Goal: Task Accomplishment & Management: Complete application form

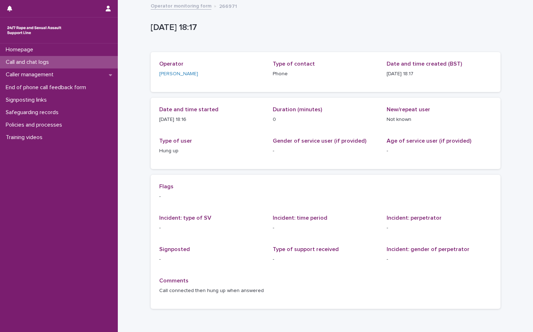
drag, startPoint x: 0, startPoint y: 0, endPoint x: 39, endPoint y: 61, distance: 72.9
click at [39, 61] on p "Call and chat logs" at bounding box center [29, 62] width 52 height 7
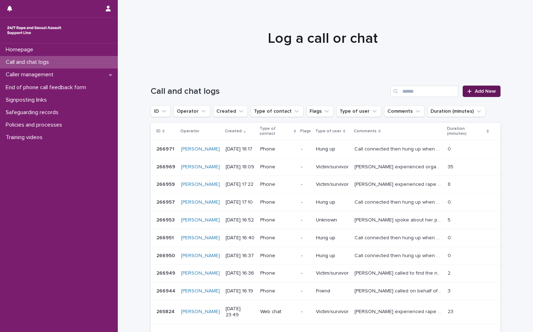
click at [482, 95] on link "Add New" at bounding box center [481, 91] width 37 height 11
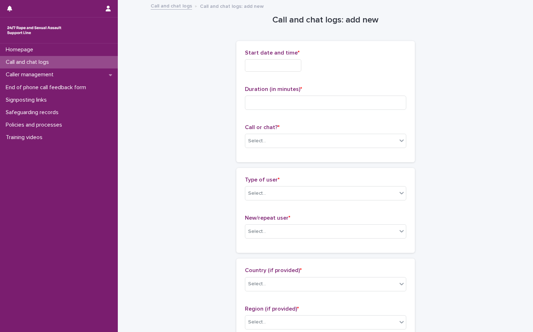
click at [289, 71] on input "text" at bounding box center [273, 65] width 56 height 12
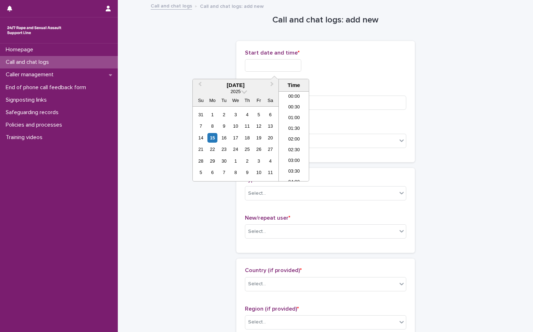
scroll to position [357, 0]
click at [214, 139] on div "15" at bounding box center [212, 138] width 10 height 10
click at [292, 124] on li "18:00" at bounding box center [294, 125] width 30 height 11
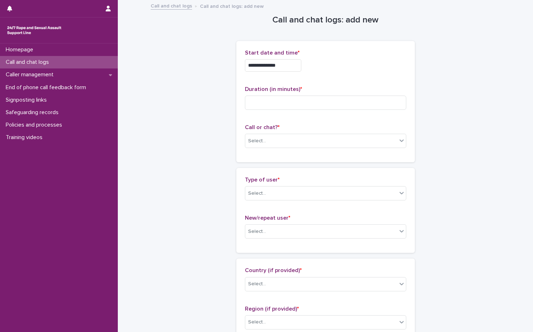
click at [292, 66] on input "**********" at bounding box center [273, 65] width 56 height 12
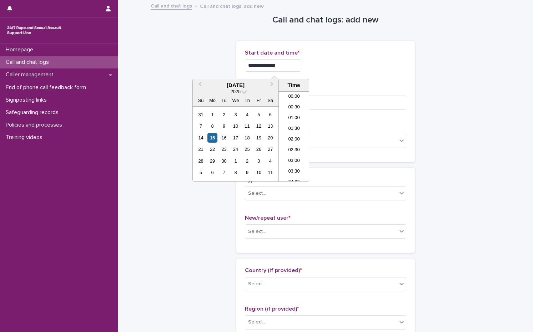
scroll to position [346, 0]
type input "**********"
click at [334, 55] on p "Start date and time *" at bounding box center [325, 53] width 161 height 7
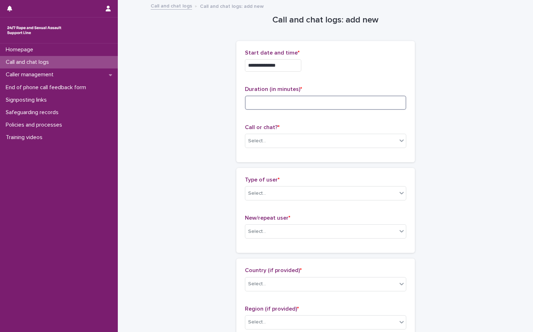
click at [323, 104] on input at bounding box center [325, 103] width 161 height 14
type input "**"
click at [286, 144] on div "Select..." at bounding box center [321, 141] width 152 height 12
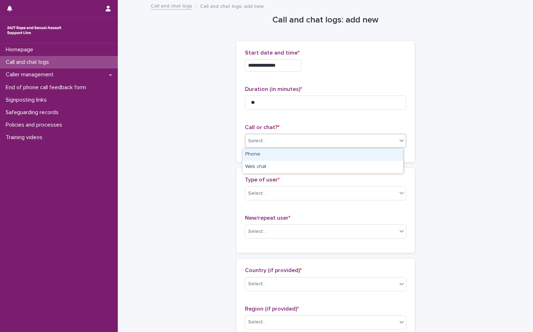
click at [277, 155] on div "Phone" at bounding box center [322, 155] width 161 height 12
click at [274, 188] on div "Select..." at bounding box center [321, 194] width 152 height 12
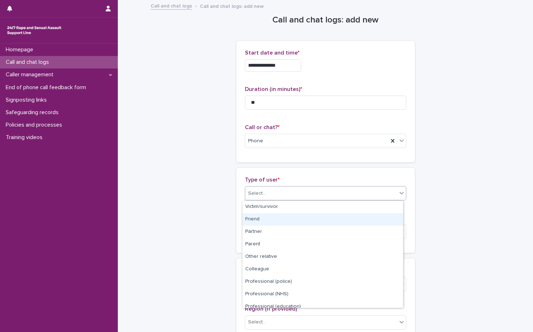
click at [280, 215] on div "Friend" at bounding box center [322, 220] width 161 height 12
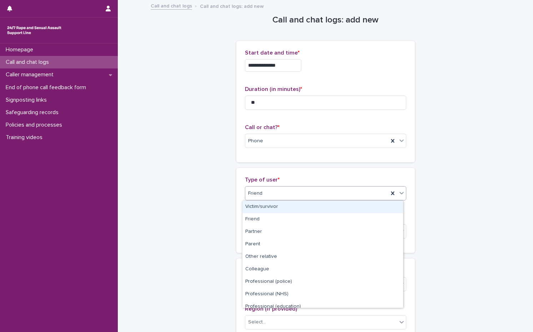
click at [285, 191] on div "Friend" at bounding box center [316, 194] width 143 height 12
click at [275, 204] on div "Victim/survivor" at bounding box center [322, 207] width 161 height 12
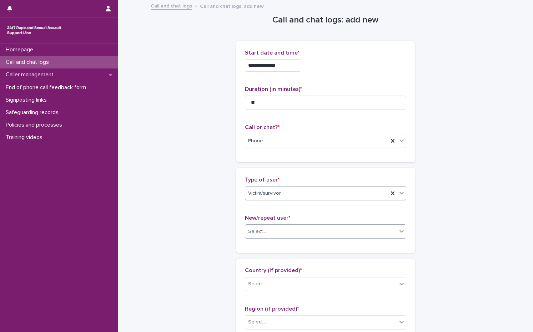
click at [278, 233] on div "Select..." at bounding box center [321, 232] width 152 height 12
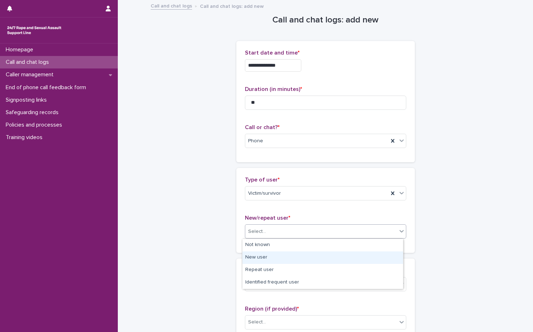
drag, startPoint x: 266, startPoint y: 251, endPoint x: 265, endPoint y: 256, distance: 4.4
click at [265, 256] on div "New user" at bounding box center [322, 258] width 161 height 12
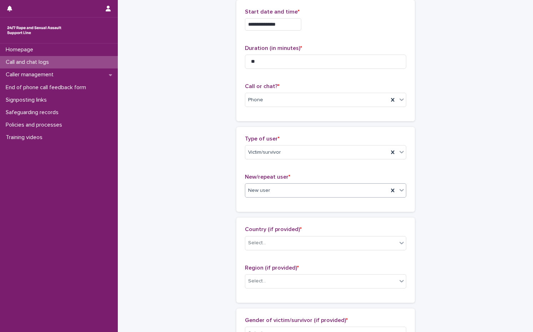
scroll to position [143, 0]
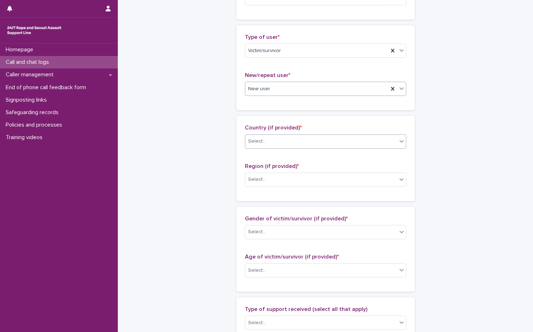
click at [265, 146] on div "Select..." at bounding box center [321, 142] width 152 height 12
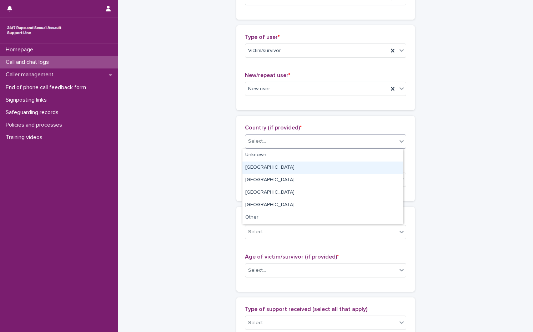
click at [270, 163] on div "[GEOGRAPHIC_DATA]" at bounding box center [322, 168] width 161 height 12
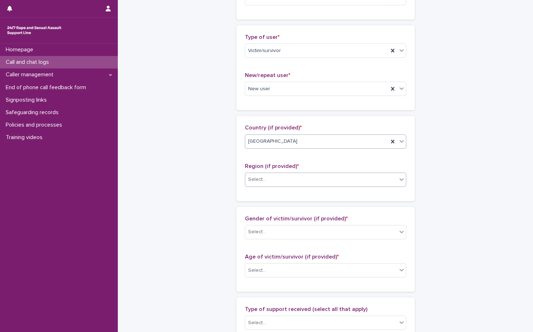
click at [270, 180] on div "Select..." at bounding box center [321, 180] width 152 height 12
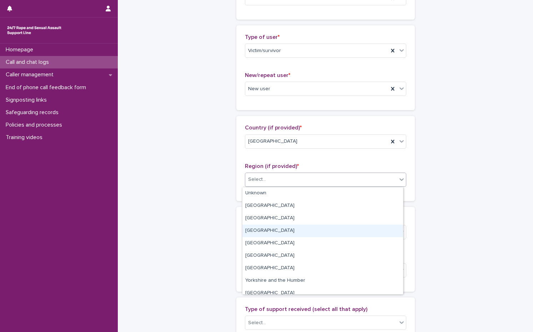
click at [270, 232] on div "[GEOGRAPHIC_DATA]" at bounding box center [322, 231] width 161 height 12
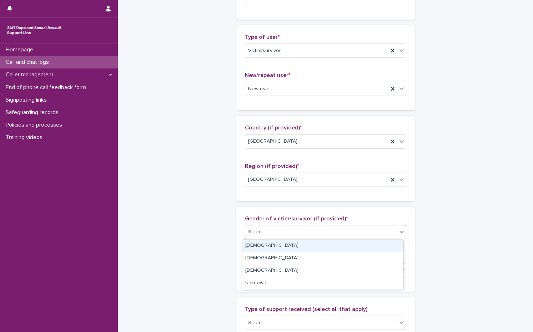
click at [273, 231] on div "Select..." at bounding box center [321, 232] width 152 height 12
click at [269, 246] on div "[DEMOGRAPHIC_DATA]" at bounding box center [322, 246] width 161 height 12
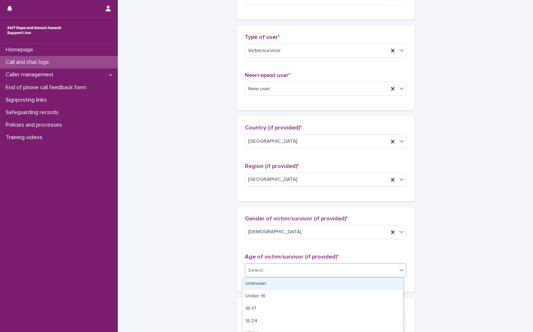
click at [266, 269] on div "Select..." at bounding box center [321, 271] width 152 height 12
click at [266, 282] on div "Unknown" at bounding box center [322, 284] width 161 height 12
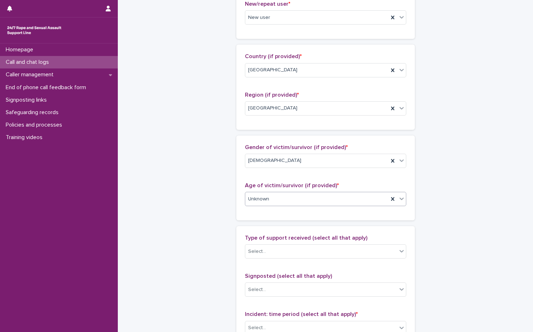
scroll to position [286, 0]
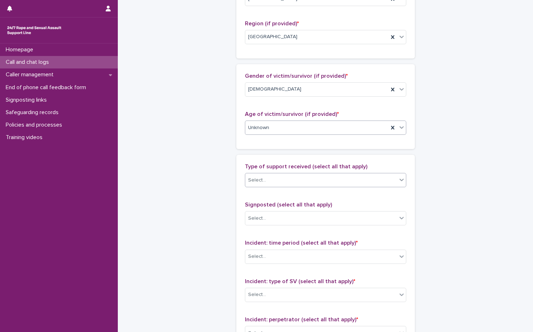
click at [319, 177] on div "Select..." at bounding box center [321, 181] width 152 height 12
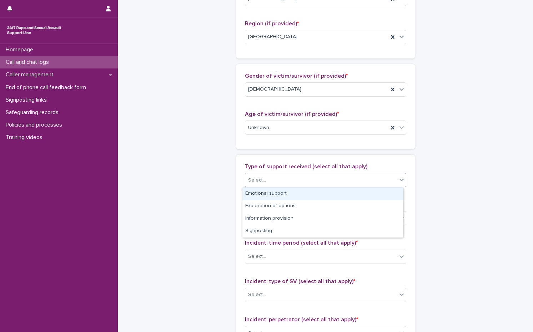
click at [305, 194] on div "Emotional support" at bounding box center [322, 194] width 161 height 12
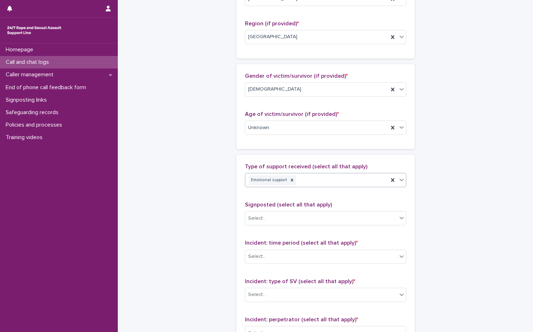
click at [332, 182] on div "Emotional support" at bounding box center [316, 180] width 143 height 12
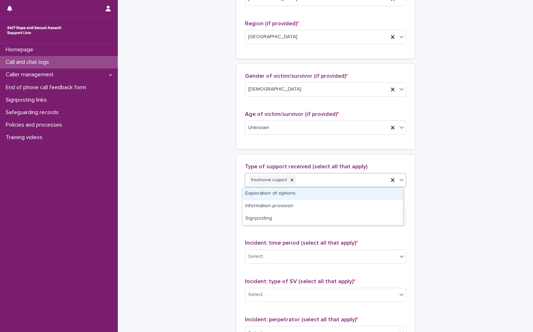
click at [325, 195] on div "Exploration of options" at bounding box center [322, 194] width 161 height 12
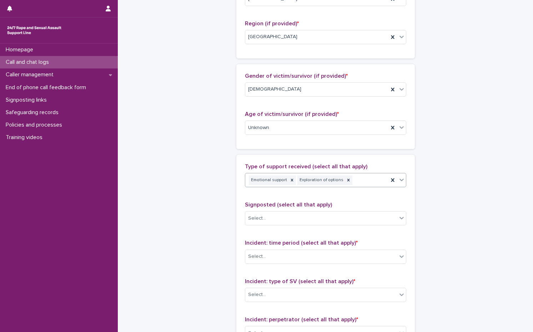
click at [354, 181] on div "Emotional support Exploration of options" at bounding box center [316, 180] width 143 height 12
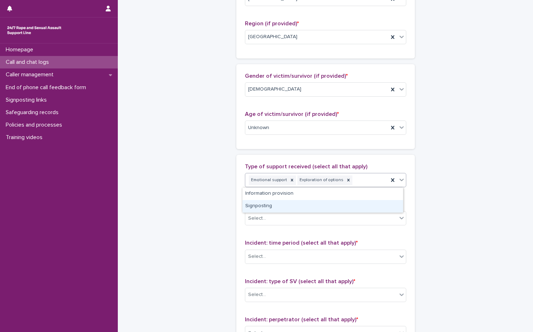
click at [304, 211] on div "Signposting" at bounding box center [322, 206] width 161 height 12
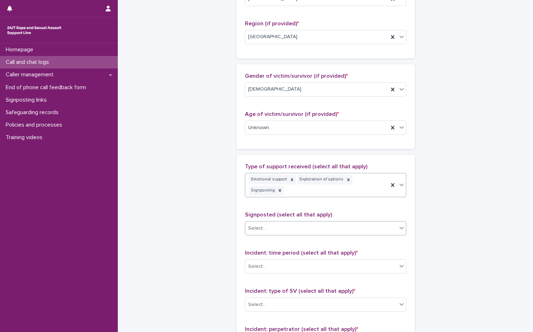
click at [288, 223] on div "Select..." at bounding box center [321, 229] width 152 height 12
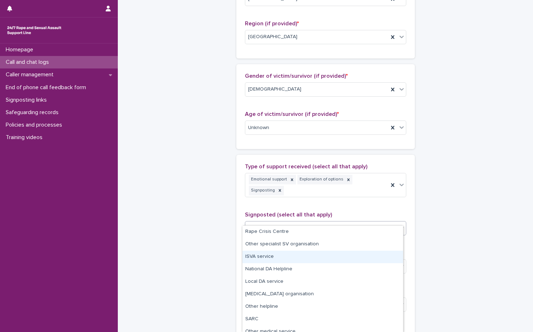
click at [267, 260] on div "ISVA service" at bounding box center [322, 257] width 161 height 12
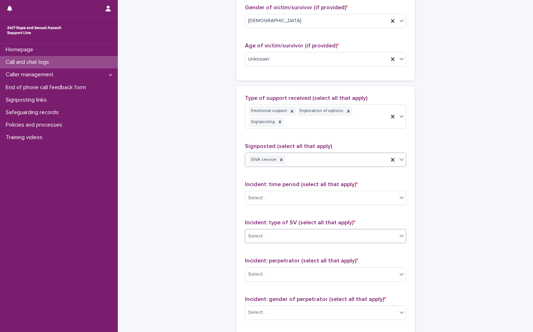
scroll to position [357, 0]
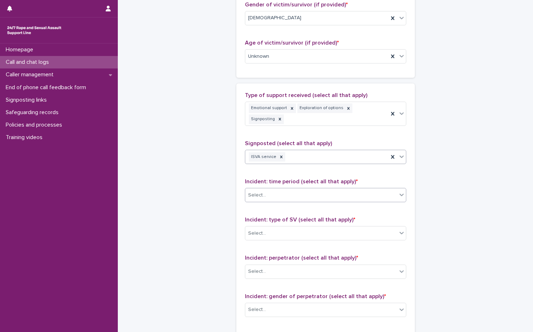
click at [312, 190] on div "Select..." at bounding box center [321, 196] width 152 height 12
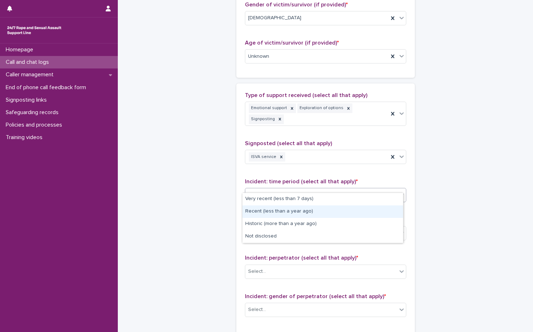
drag, startPoint x: 301, startPoint y: 203, endPoint x: 300, endPoint y: 210, distance: 7.3
click at [300, 210] on div "Recent (less than a year ago)" at bounding box center [322, 212] width 161 height 12
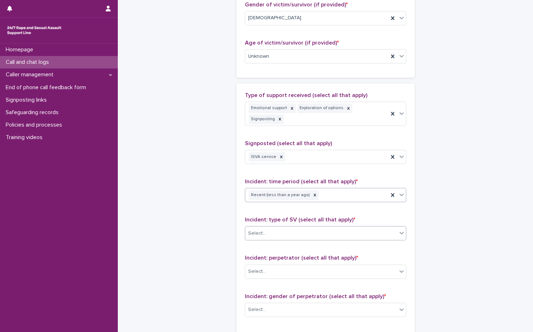
click at [296, 228] on div "Select..." at bounding box center [321, 234] width 152 height 12
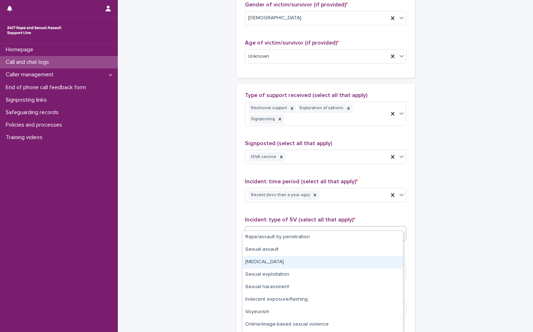
scroll to position [24, 0]
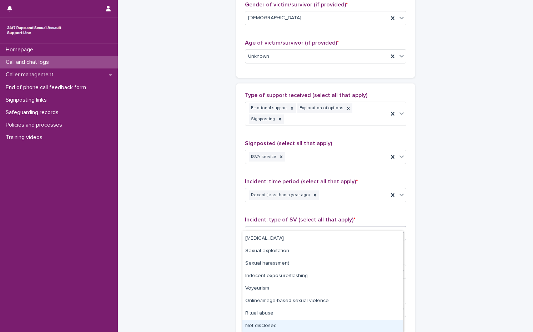
click at [260, 324] on div "Not disclosed" at bounding box center [322, 326] width 161 height 12
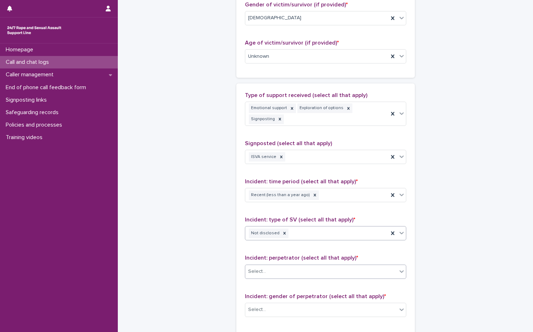
click at [267, 268] on div "Select..." at bounding box center [325, 272] width 161 height 14
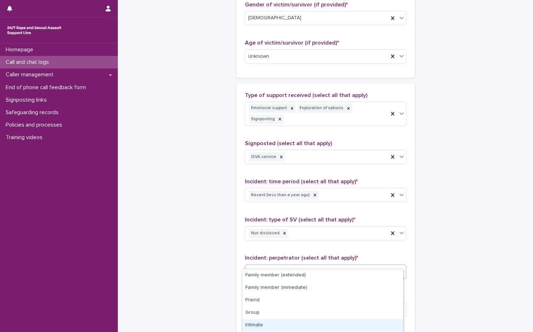
click at [262, 324] on div "Intimate" at bounding box center [322, 326] width 161 height 12
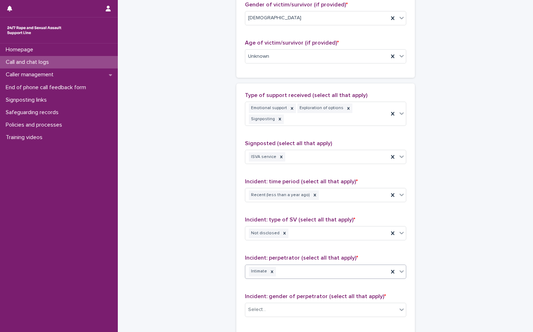
scroll to position [464, 0]
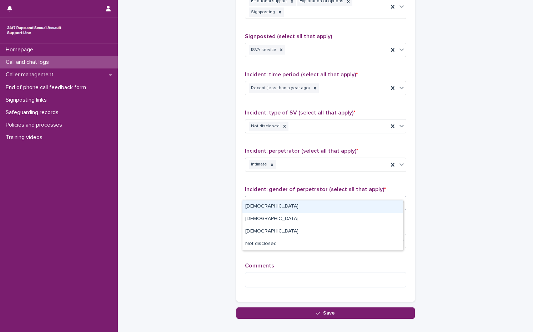
click at [270, 197] on div "Select..." at bounding box center [321, 203] width 152 height 12
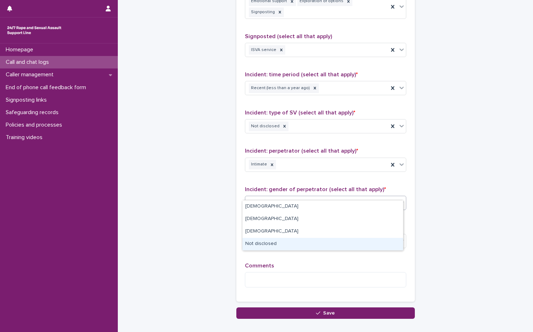
click at [265, 244] on div "Not disclosed" at bounding box center [322, 244] width 161 height 12
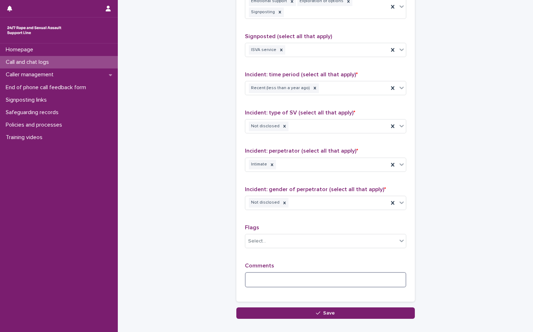
click at [262, 274] on textarea at bounding box center [325, 279] width 161 height 15
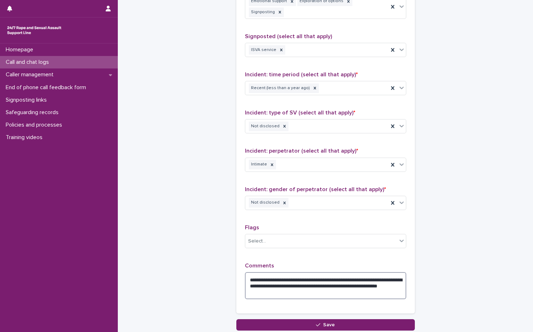
click at [320, 289] on textarea "**********" at bounding box center [325, 285] width 161 height 27
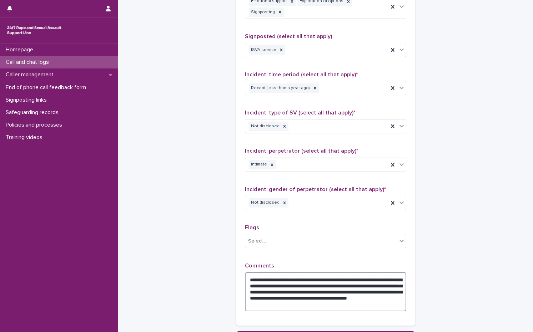
scroll to position [521, 0]
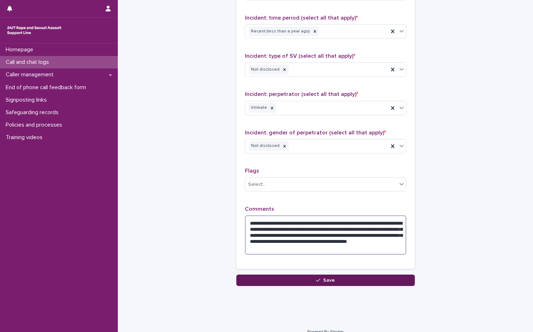
type textarea "**********"
click at [305, 275] on button "Save" at bounding box center [325, 280] width 179 height 11
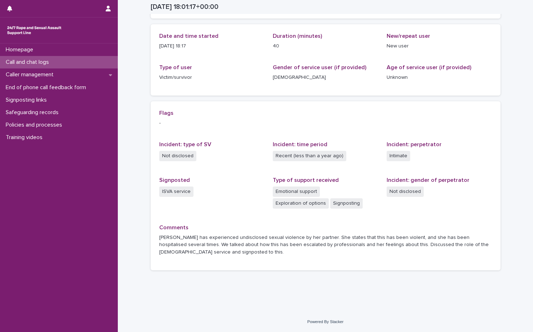
scroll to position [74, 0]
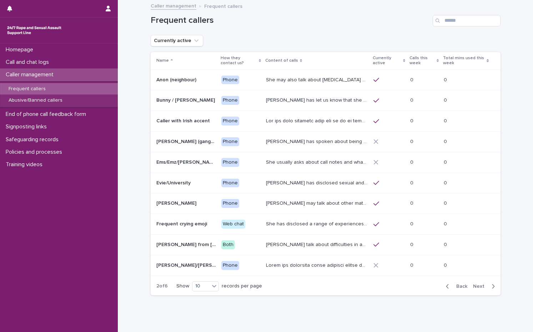
click at [478, 288] on span "Next" at bounding box center [481, 286] width 16 height 5
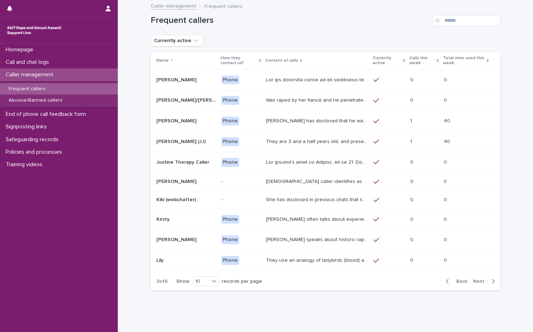
click at [263, 218] on td "[PERSON_NAME] often talks about experiencing sexual violence by a family friend…" at bounding box center [316, 219] width 107 height 21
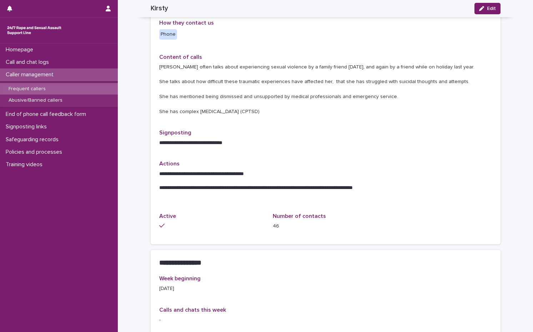
scroll to position [211, 0]
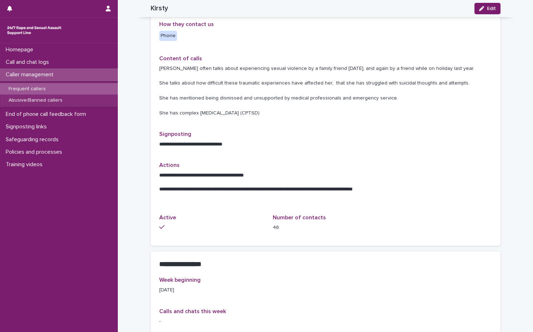
click at [30, 89] on p "Frequent callers" at bounding box center [27, 89] width 49 height 6
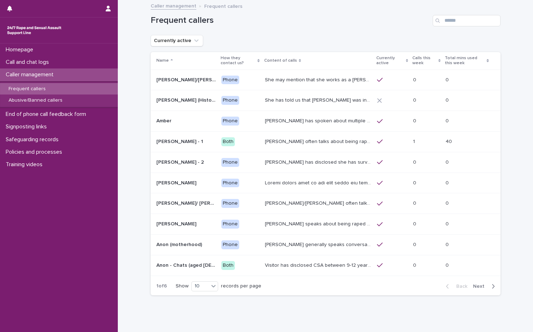
click at [473, 284] on span "Next" at bounding box center [481, 286] width 16 height 5
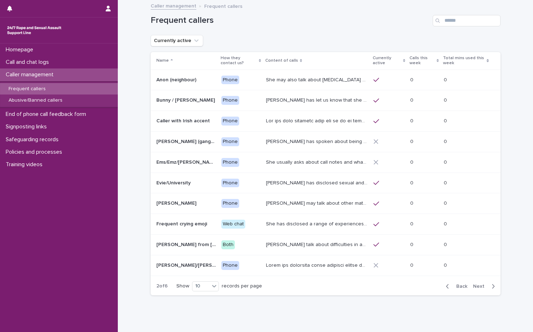
click at [479, 287] on span "Next" at bounding box center [481, 286] width 16 height 5
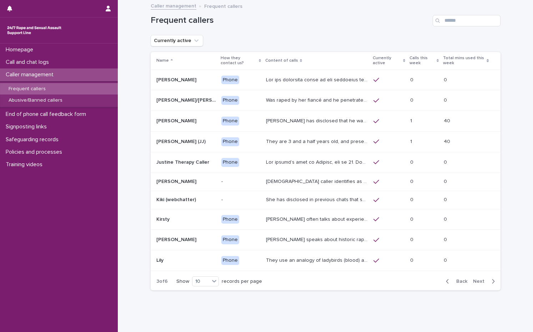
click at [298, 220] on p "[PERSON_NAME] often talks about experiencing sexual violence by a family friend…" at bounding box center [317, 218] width 103 height 7
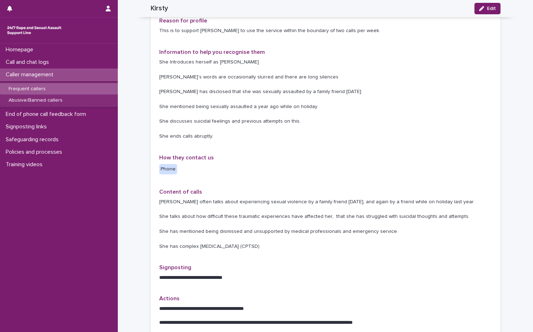
scroll to position [71, 0]
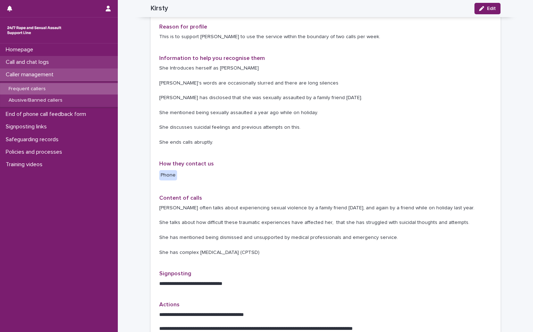
click at [42, 63] on p "Call and chat logs" at bounding box center [29, 62] width 52 height 7
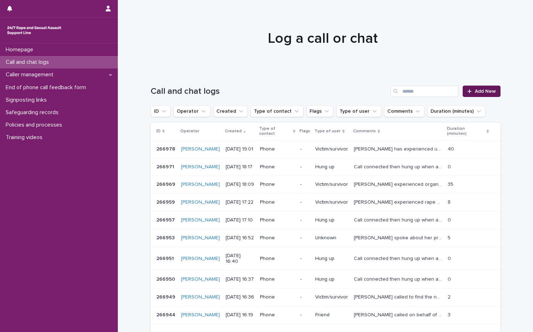
click at [475, 92] on span "Add New" at bounding box center [485, 91] width 21 height 5
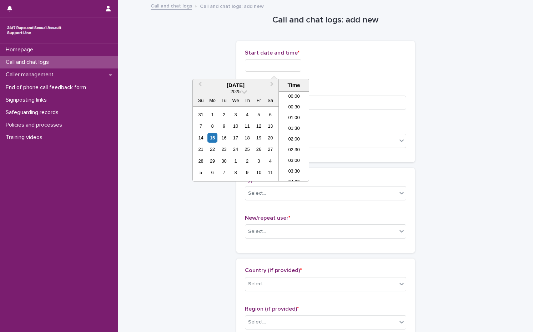
click at [260, 66] on input "text" at bounding box center [273, 65] width 56 height 12
click at [215, 140] on div "15" at bounding box center [212, 138] width 10 height 10
click at [295, 123] on li "19:00" at bounding box center [294, 125] width 30 height 11
click at [287, 63] on input "**********" at bounding box center [273, 65] width 56 height 12
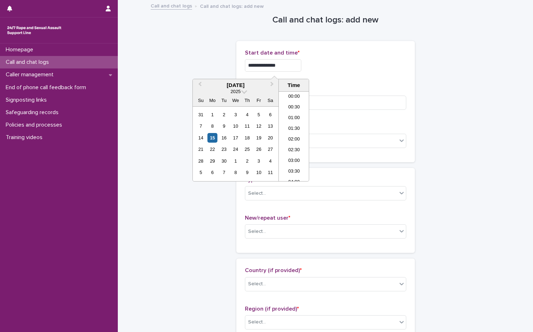
scroll to position [368, 0]
type input "**********"
click at [349, 55] on p "Start date and time *" at bounding box center [325, 53] width 161 height 7
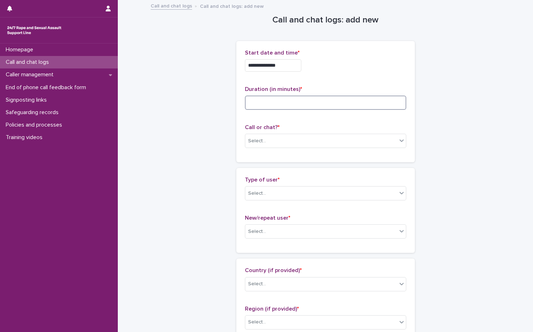
click at [271, 101] on input at bounding box center [325, 103] width 161 height 14
type input "**"
click at [259, 140] on div "Select..." at bounding box center [257, 140] width 18 height 7
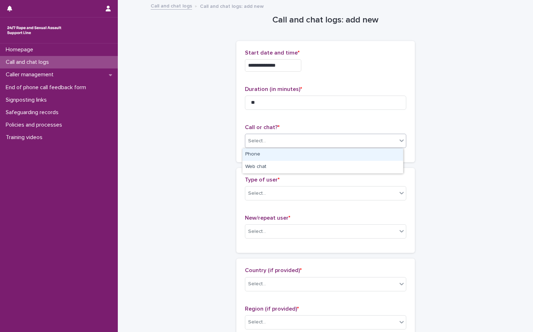
click at [250, 153] on div "Phone" at bounding box center [322, 155] width 161 height 12
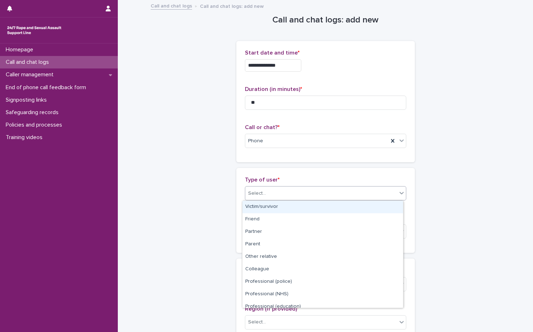
click at [257, 193] on div "Select..." at bounding box center [257, 193] width 18 height 7
click at [257, 206] on div "Victim/survivor" at bounding box center [322, 207] width 161 height 12
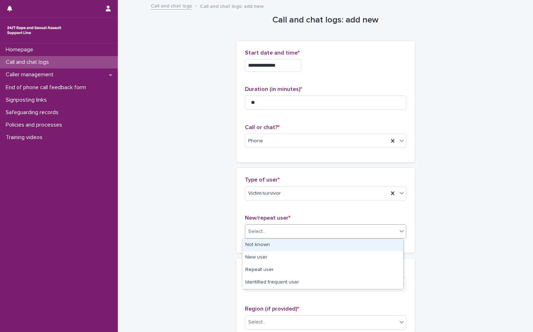
click at [275, 232] on div "Select..." at bounding box center [321, 232] width 152 height 12
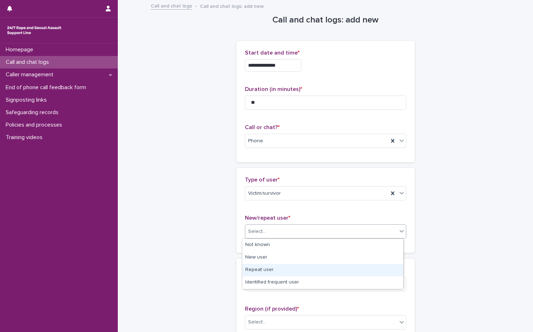
click at [269, 276] on div "Repeat user" at bounding box center [322, 270] width 161 height 12
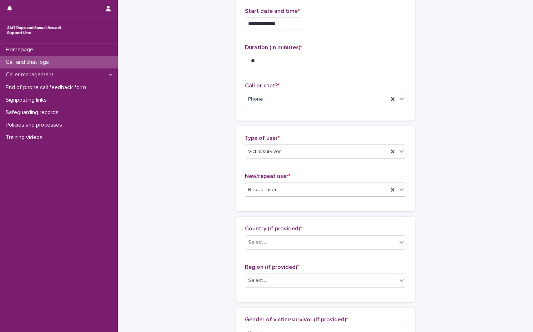
scroll to position [107, 0]
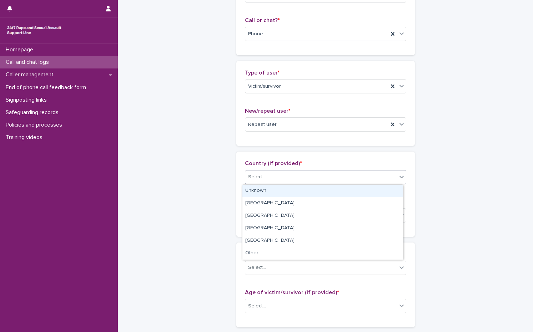
click at [267, 179] on input "text" at bounding box center [267, 177] width 1 height 6
click at [251, 194] on div "Unknown" at bounding box center [322, 191] width 161 height 12
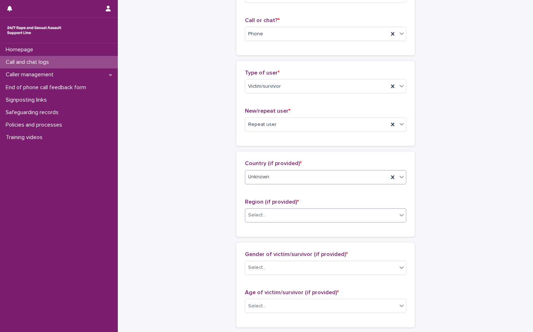
click at [264, 216] on div "Select..." at bounding box center [321, 216] width 152 height 12
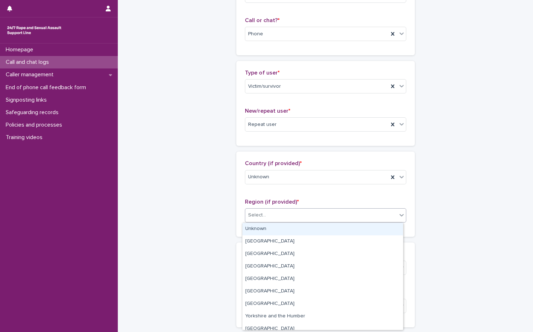
click at [259, 229] on div "Unknown" at bounding box center [322, 229] width 161 height 12
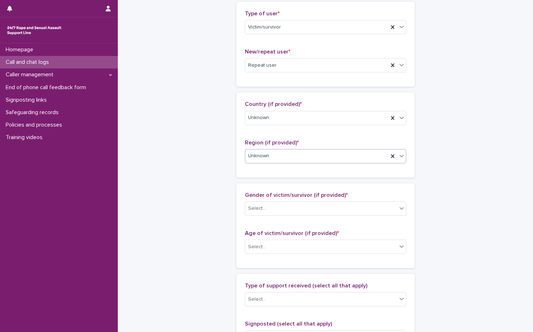
scroll to position [179, 0]
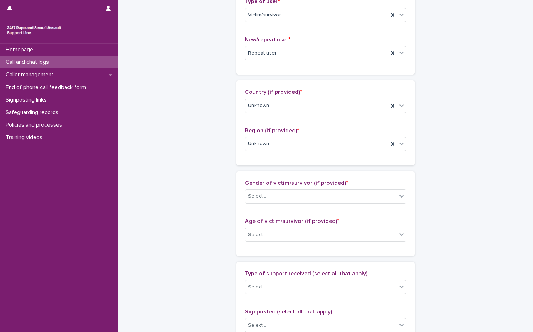
click at [275, 204] on div "Gender of victim/survivor (if provided) * Select..." at bounding box center [325, 195] width 161 height 30
click at [275, 204] on body "**********" at bounding box center [266, 166] width 533 height 332
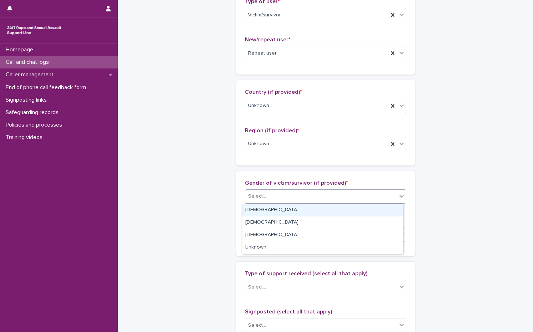
click at [272, 212] on div "[DEMOGRAPHIC_DATA]" at bounding box center [322, 210] width 161 height 12
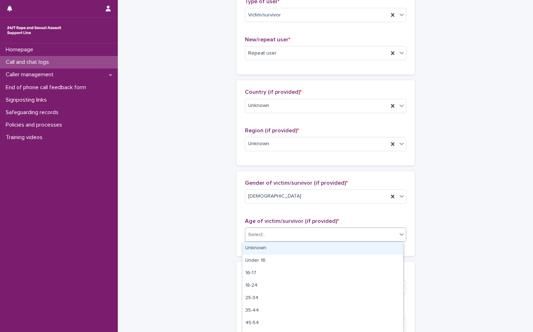
click at [272, 235] on div "Select..." at bounding box center [321, 235] width 152 height 12
click at [270, 244] on div "Unknown" at bounding box center [322, 248] width 161 height 12
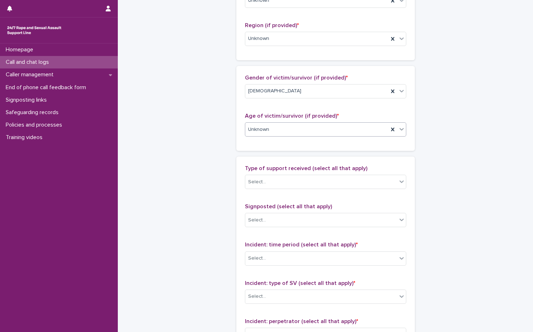
scroll to position [321, 0]
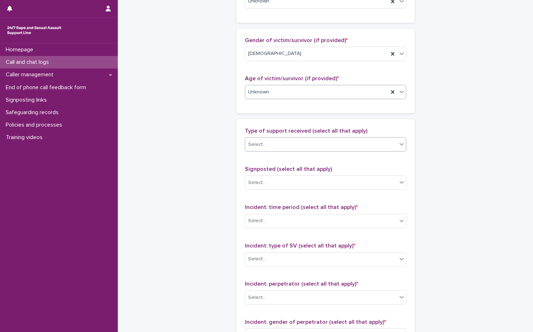
click at [270, 144] on div "Select..." at bounding box center [321, 145] width 152 height 12
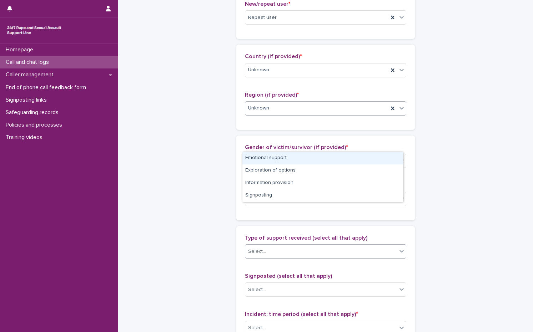
scroll to position [107, 0]
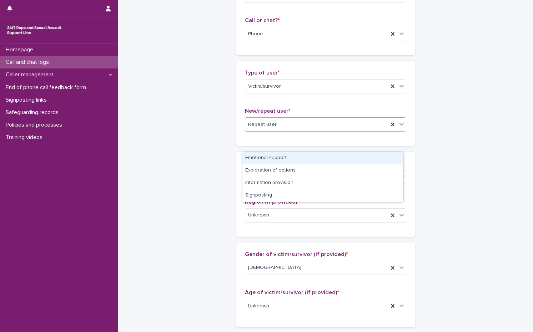
click at [280, 122] on div "Repeat user" at bounding box center [316, 125] width 143 height 12
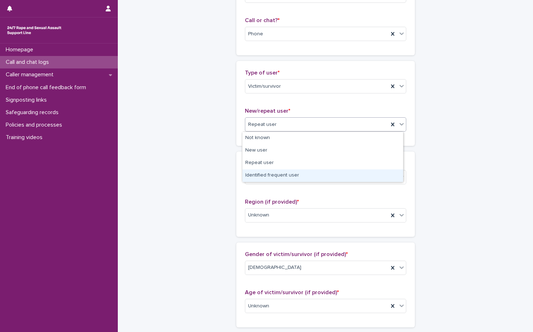
click at [269, 178] on div "Identified frequent user" at bounding box center [322, 176] width 161 height 12
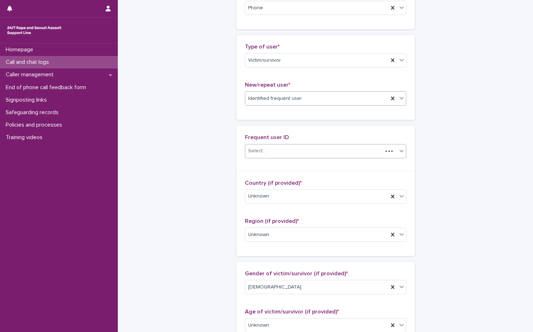
scroll to position [133, 0]
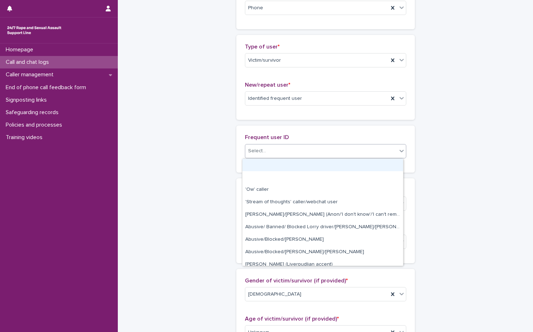
click at [269, 151] on div "Select..." at bounding box center [321, 151] width 152 height 12
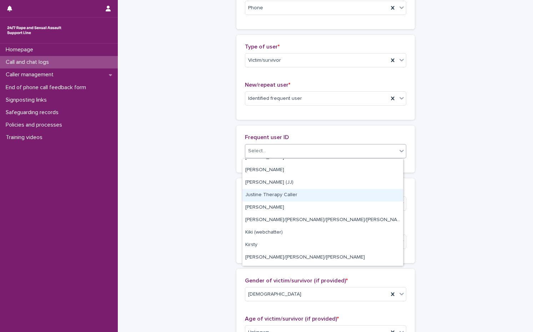
scroll to position [643, 0]
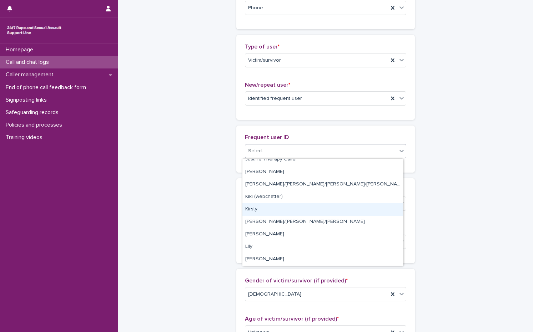
click at [254, 207] on div "Kirsty" at bounding box center [322, 210] width 161 height 12
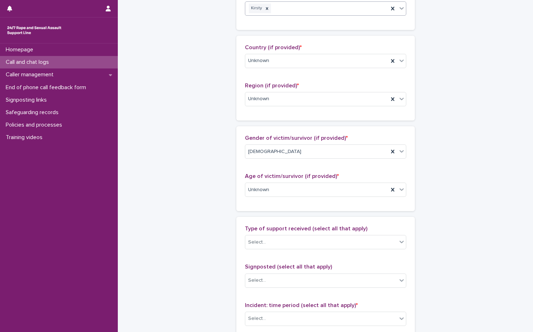
scroll to position [347, 0]
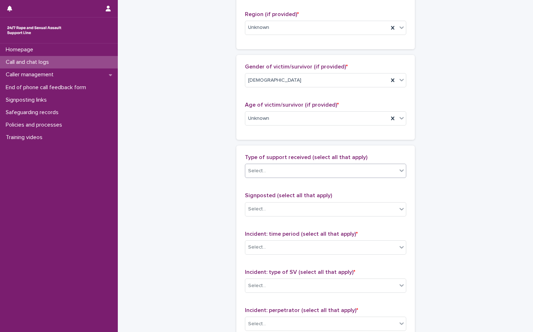
click at [274, 170] on div "Select..." at bounding box center [321, 171] width 152 height 12
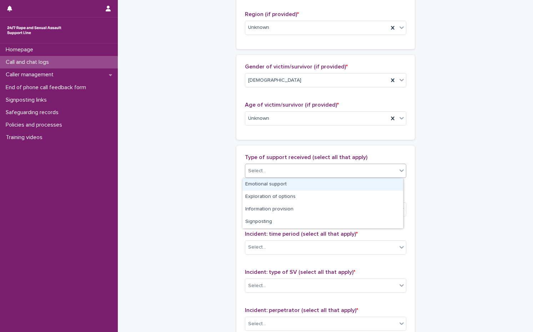
click at [271, 183] on div "Emotional support" at bounding box center [322, 185] width 161 height 12
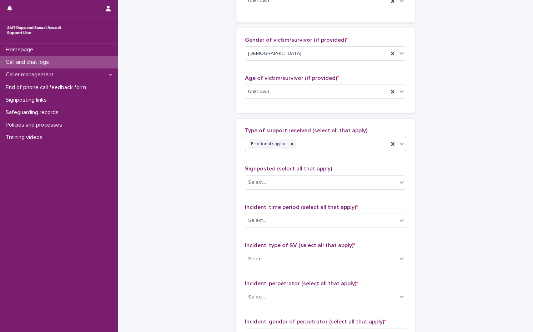
scroll to position [419, 0]
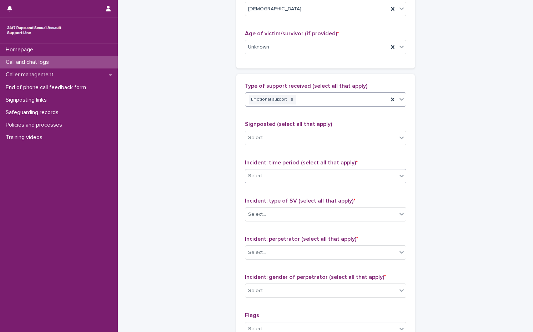
click at [272, 174] on div "Select..." at bounding box center [321, 176] width 152 height 12
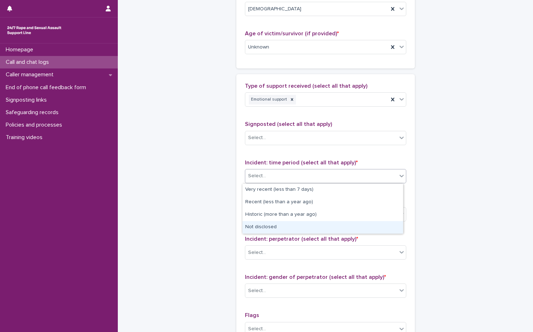
click at [266, 232] on div "Not disclosed" at bounding box center [322, 227] width 161 height 12
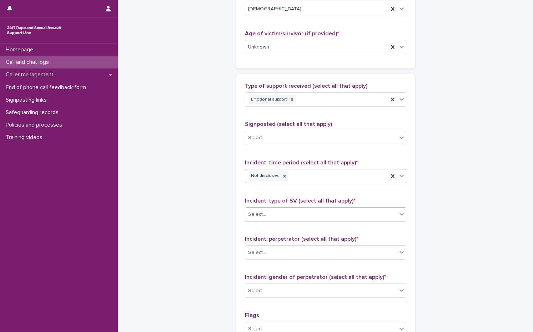
click at [272, 211] on div "Select..." at bounding box center [321, 215] width 152 height 12
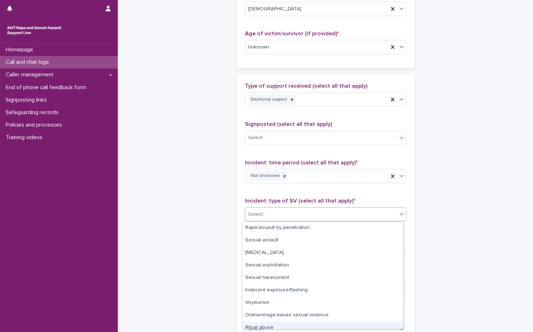
scroll to position [18, 0]
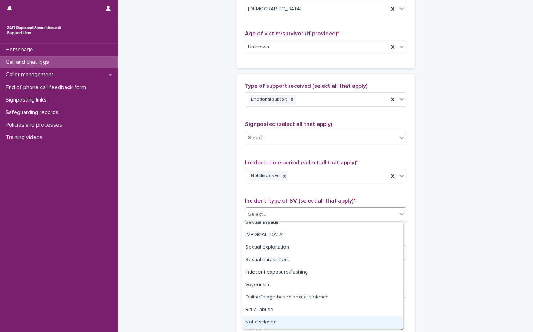
click at [266, 320] on div "Not disclosed" at bounding box center [322, 323] width 161 height 12
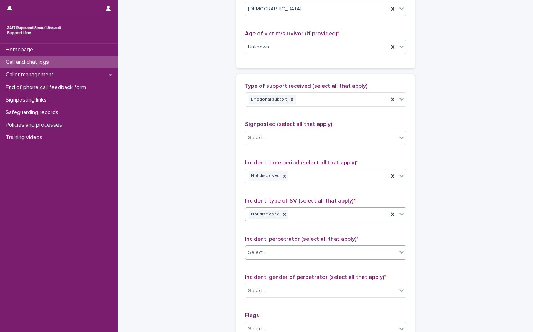
click at [275, 249] on div "Select..." at bounding box center [321, 253] width 152 height 12
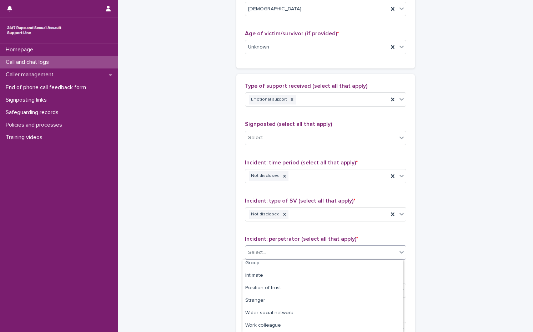
scroll to position [65, 0]
click at [259, 329] on div "Not disclosed" at bounding box center [322, 326] width 161 height 12
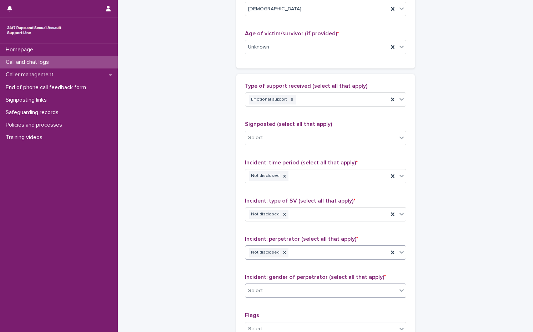
click at [269, 290] on div "Select..." at bounding box center [321, 291] width 152 height 12
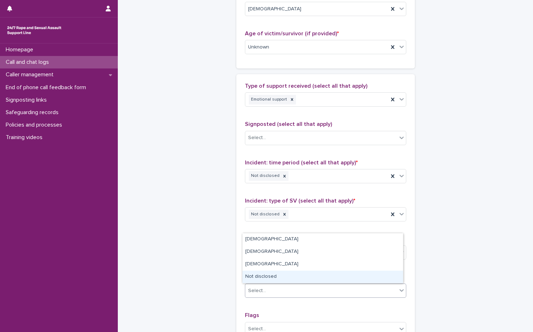
click at [272, 275] on div "Not disclosed" at bounding box center [322, 277] width 161 height 12
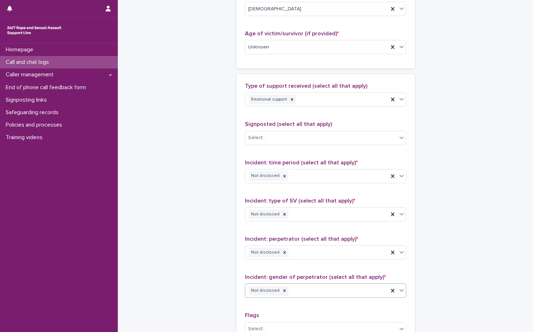
scroll to position [550, 0]
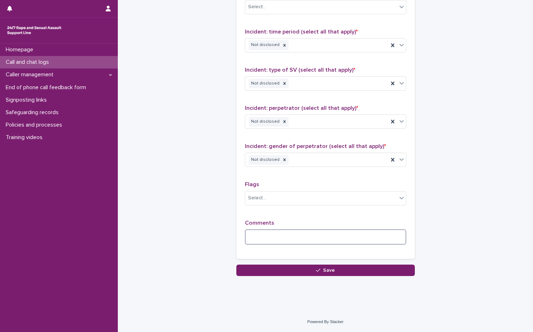
click at [262, 231] on textarea at bounding box center [325, 237] width 161 height 15
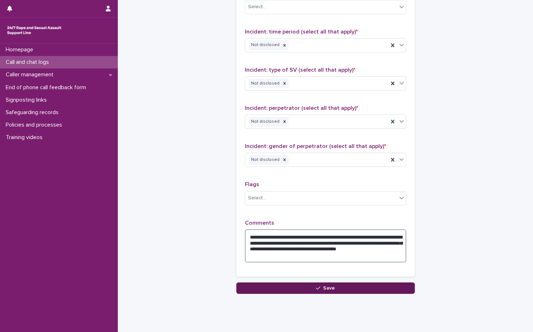
type textarea "**********"
click at [334, 286] on button "Save" at bounding box center [325, 288] width 179 height 11
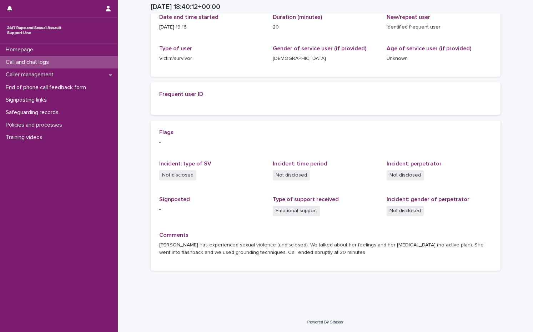
scroll to position [104, 0]
